Goal: Check status: Check status

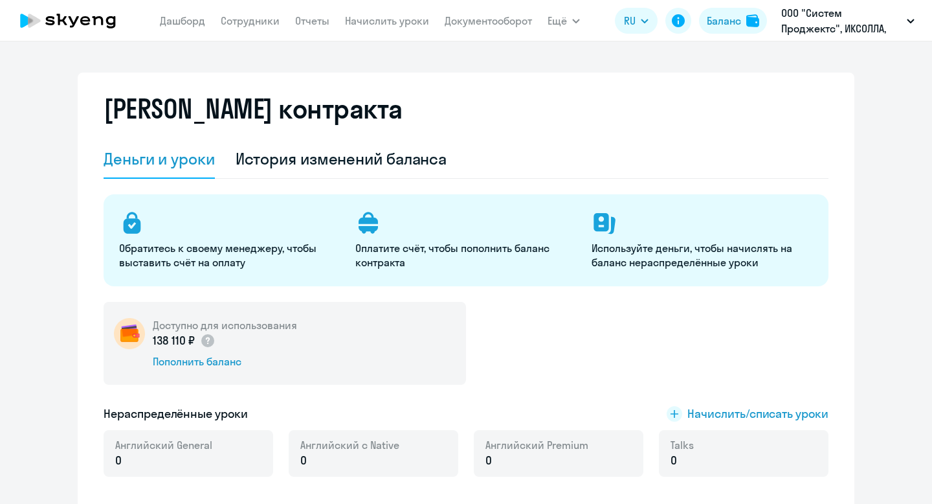
select select "english_adult_not_native_speaker"
click at [318, 26] on link "Отчеты" at bounding box center [312, 20] width 34 height 13
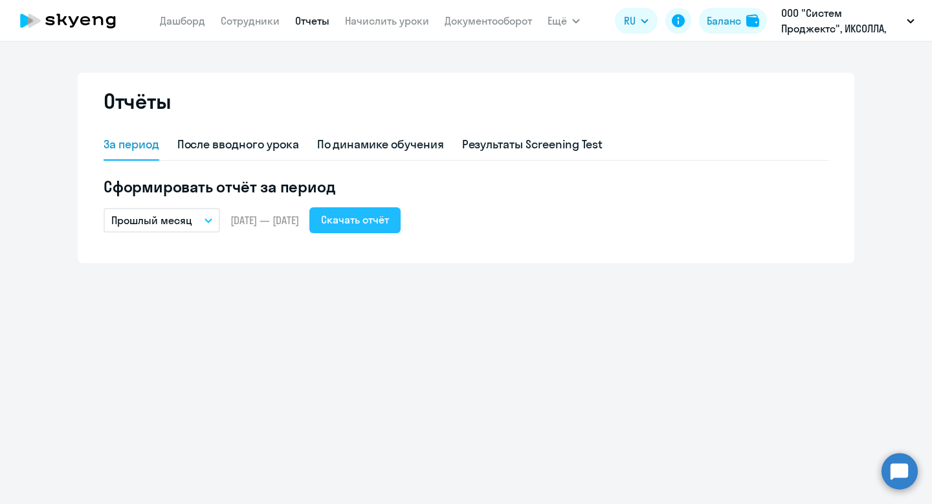
click at [389, 218] on div "Скачать отчёт" at bounding box center [355, 220] width 68 height 16
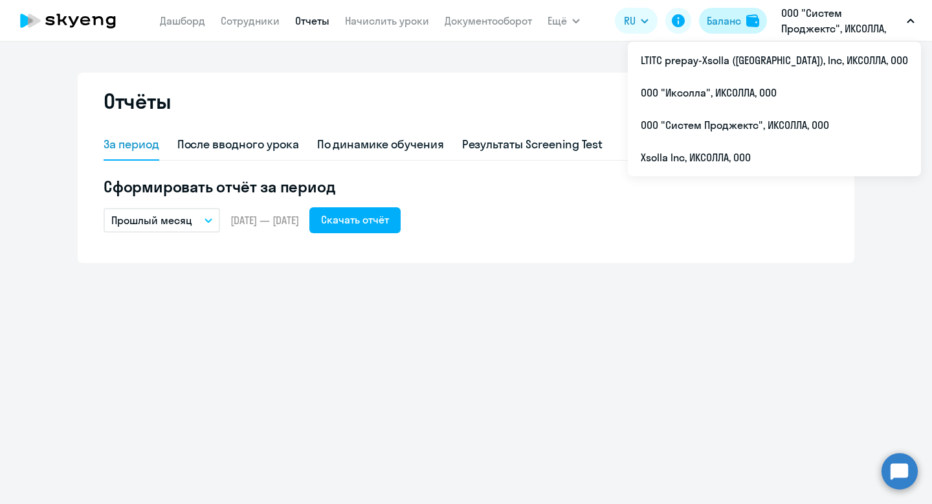
click at [732, 27] on div "Баланс" at bounding box center [724, 21] width 34 height 16
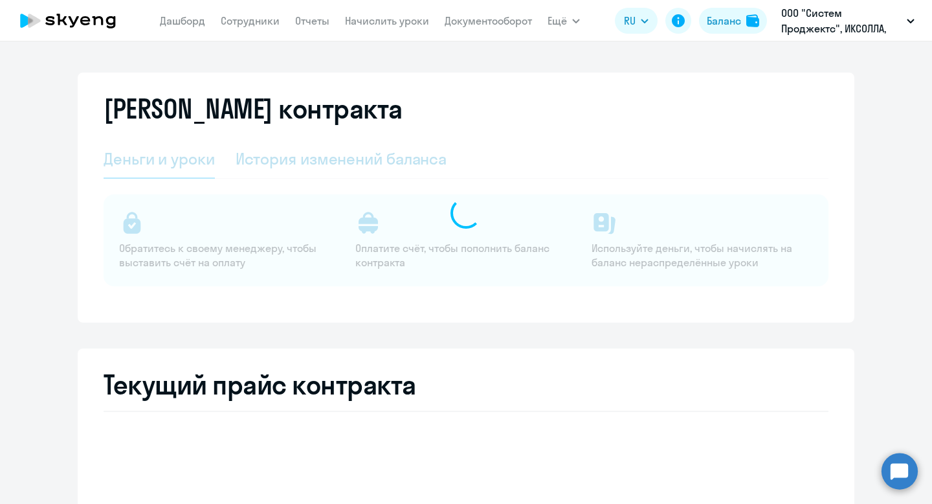
select select "english_adult_not_native_speaker"
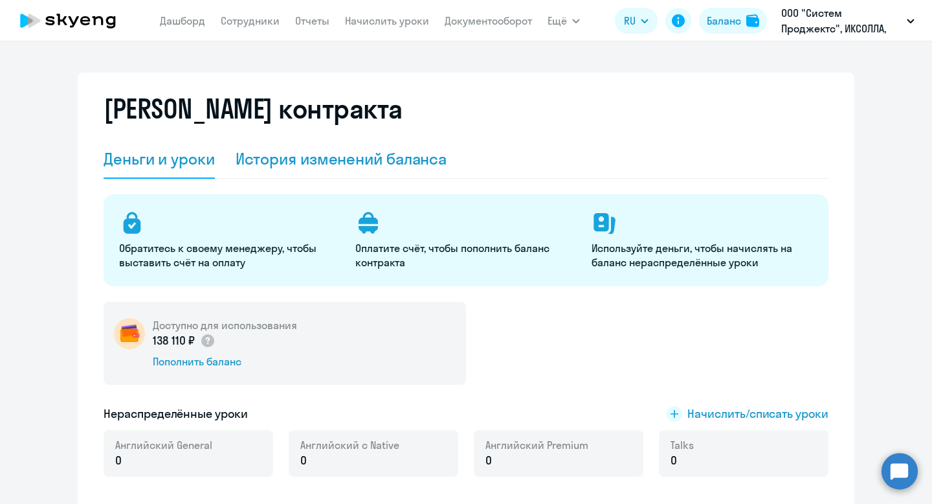
click at [366, 162] on div "История изменений баланса" at bounding box center [342, 158] width 212 height 21
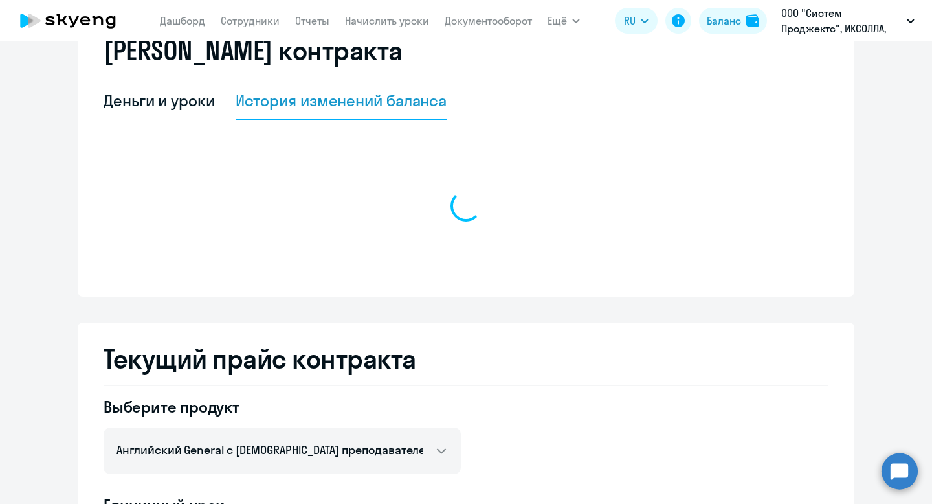
scroll to position [63, 0]
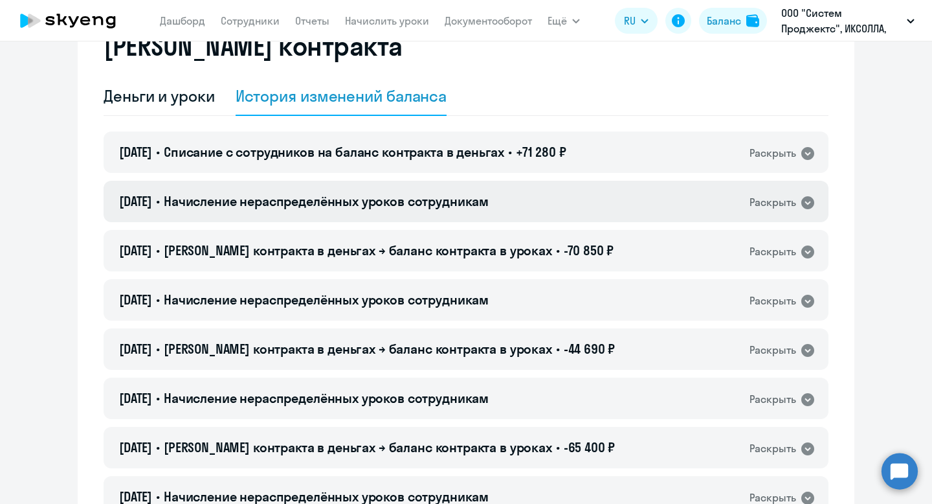
click at [805, 203] on icon at bounding box center [808, 203] width 16 height 16
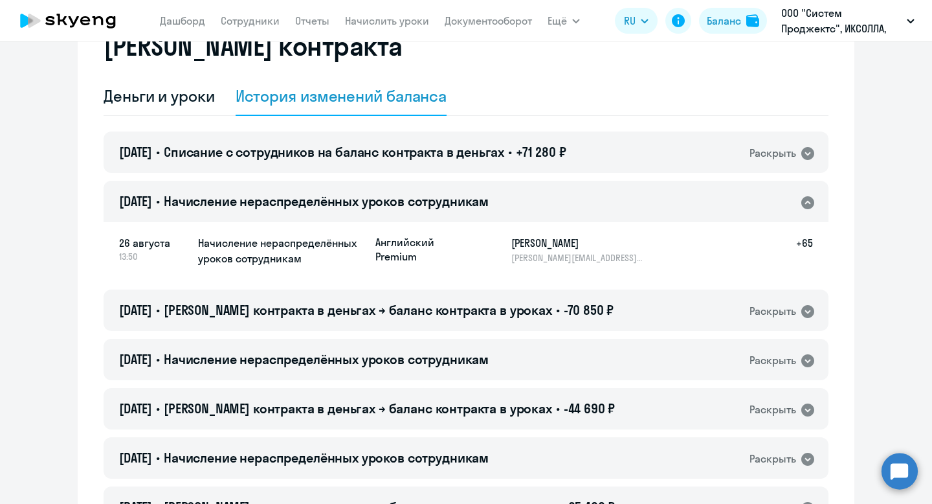
click at [805, 203] on icon at bounding box center [808, 203] width 16 height 16
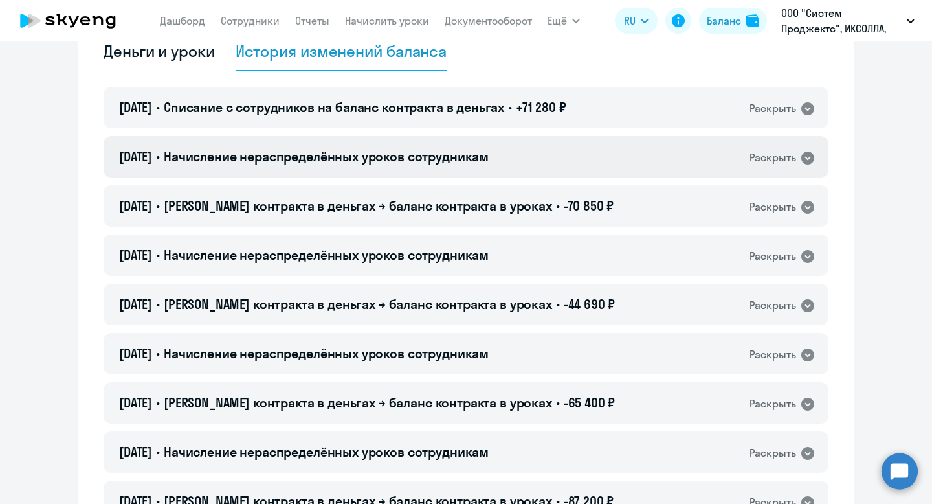
scroll to position [109, 0]
